Goal: Find specific page/section: Find specific page/section

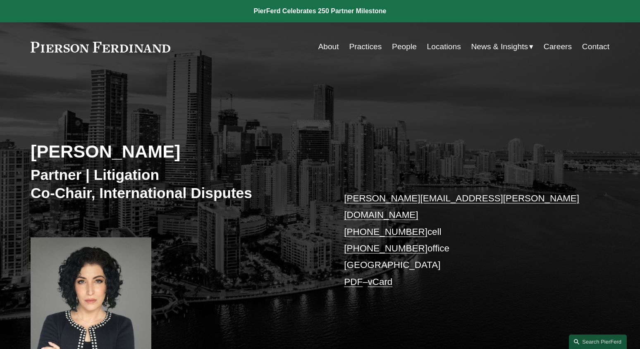
click at [405, 46] on link "People" at bounding box center [404, 47] width 25 height 16
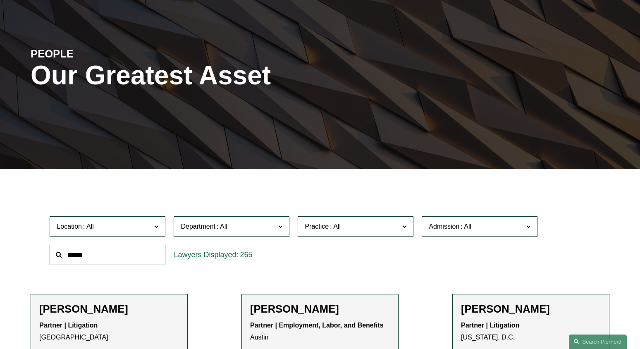
scroll to position [88, 0]
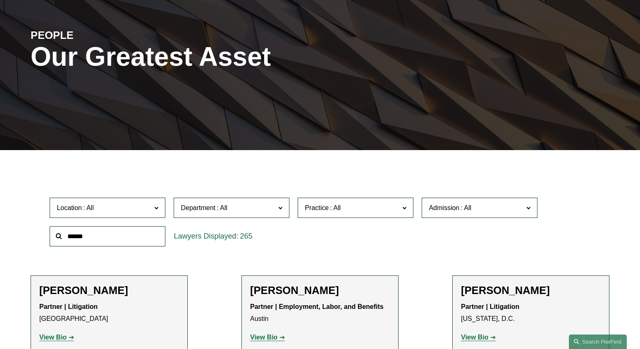
click at [129, 232] on input "text" at bounding box center [108, 236] width 116 height 20
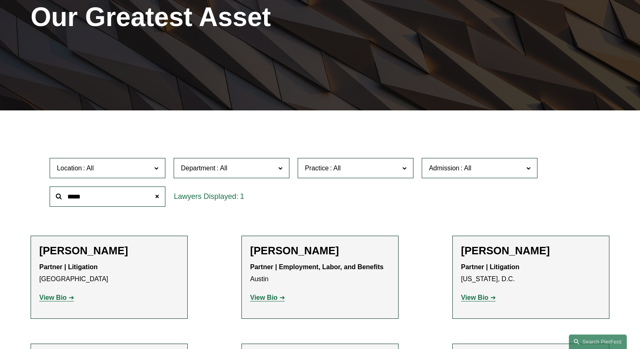
scroll to position [131, 0]
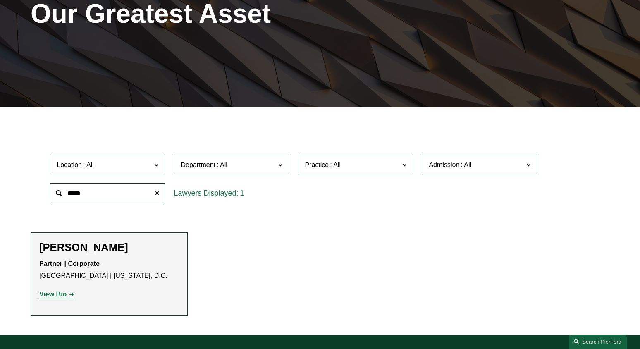
type input "*****"
click at [63, 292] on strong "View Bio" at bounding box center [52, 294] width 27 height 7
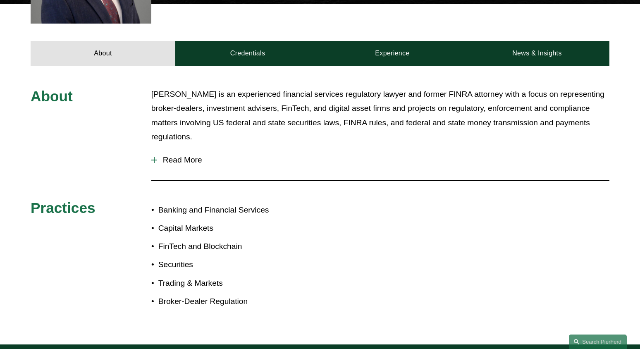
scroll to position [330, 0]
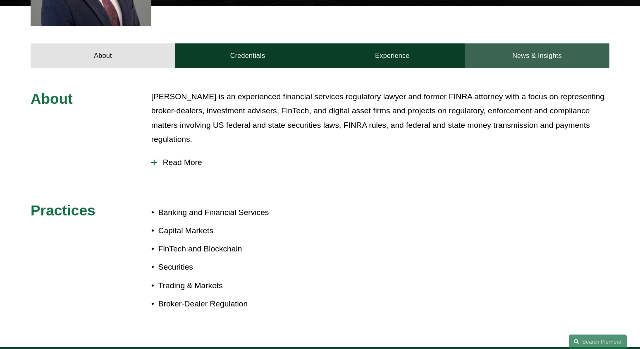
click at [525, 46] on link "News & Insights" at bounding box center [537, 55] width 145 height 25
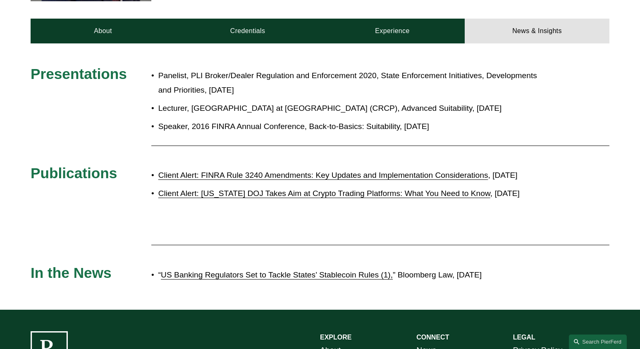
scroll to position [315, 0]
